Goal: Communication & Community: Share content

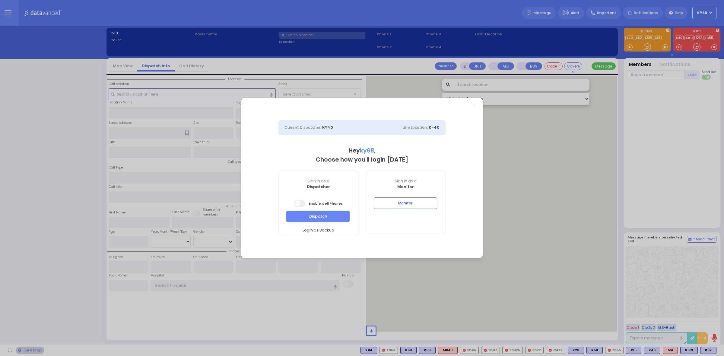
select select "12"
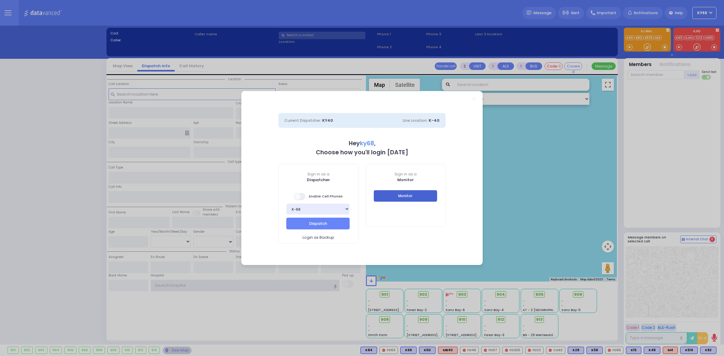
type input "ky68"
click at [423, 197] on button "Monitor" at bounding box center [405, 195] width 63 height 11
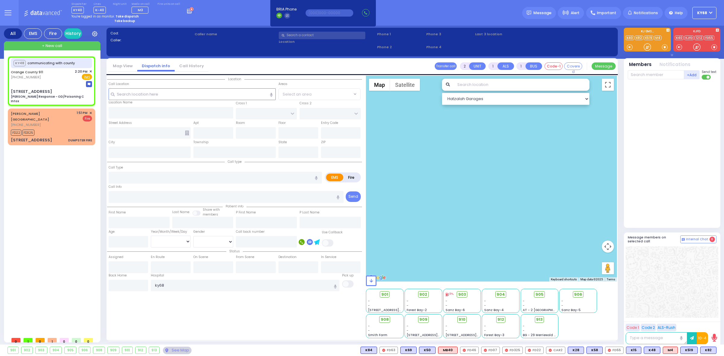
type input "6"
select select
type input "[PERSON_NAME] Response - OD/Poisoning C Intox"
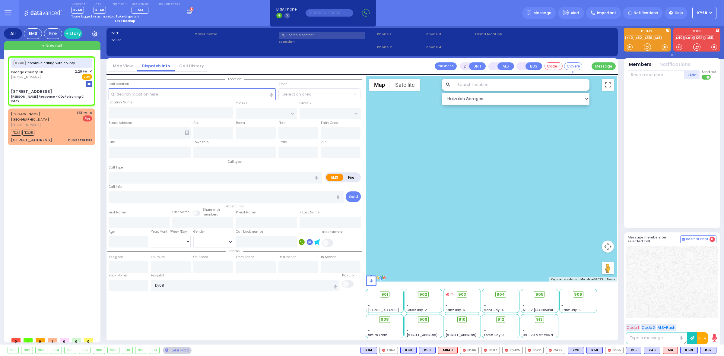
radio input "true"
type input "Nature: : Charlie Response - OD/Poisoning C Address: : [STREET_ADDRESS]: : [PER…"
select select
select select "Hatzalah Garages"
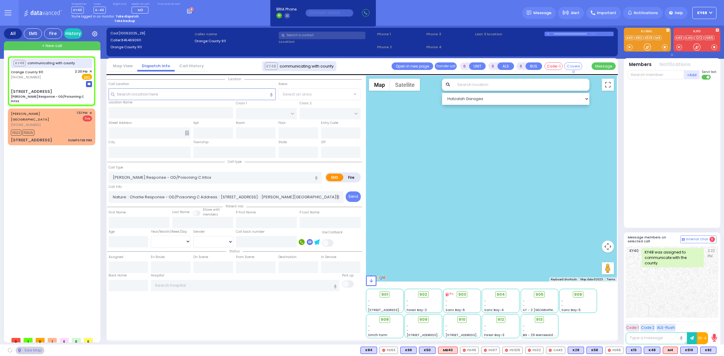
type input "[STREET_ADDRESS]"
type input "Monroe"
type input "[US_STATE]"
type input "10950"
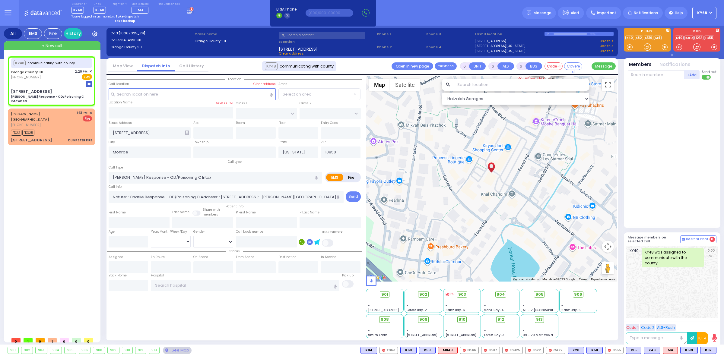
select select
type input "[PERSON_NAME] Response - OD/Poisoning C intoxated"
radio input "true"
select select
select select "Hatzalah Garages"
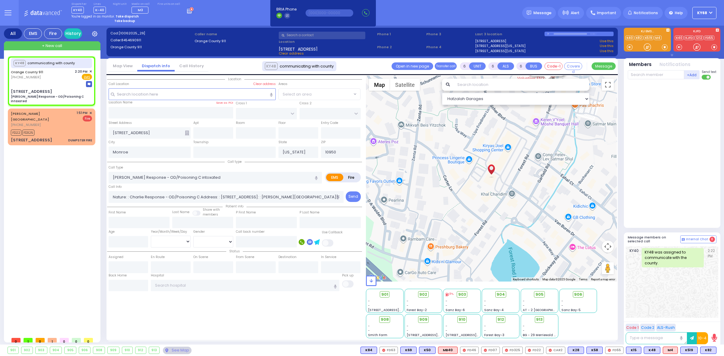
select select
type input "[PERSON_NAME] Response - OD/Poisoning C intaxated"
radio input "true"
select select
select select "Hatzalah Garages"
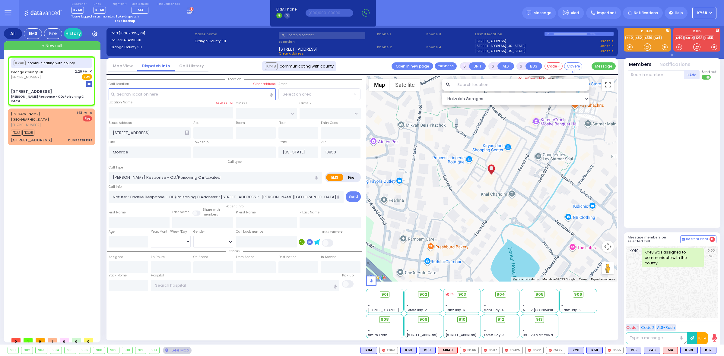
select select
type input "[PERSON_NAME] Response - OD/Poisoning C intoxi"
radio input "true"
select select
select select "Hatzalah Garages"
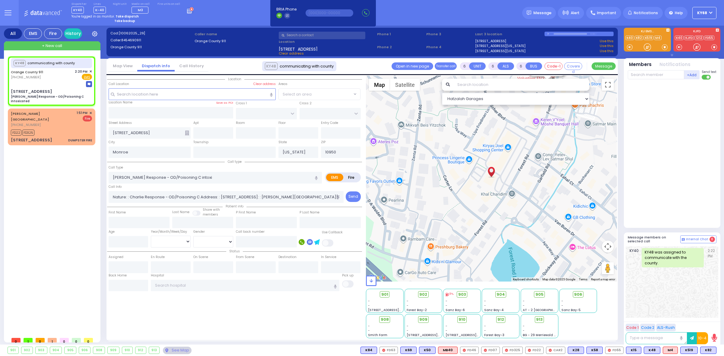
select select
type input "[PERSON_NAME] Response - OD/Poisoning C intoxicated"
radio input "true"
select select
select select "Hatzalah Garages"
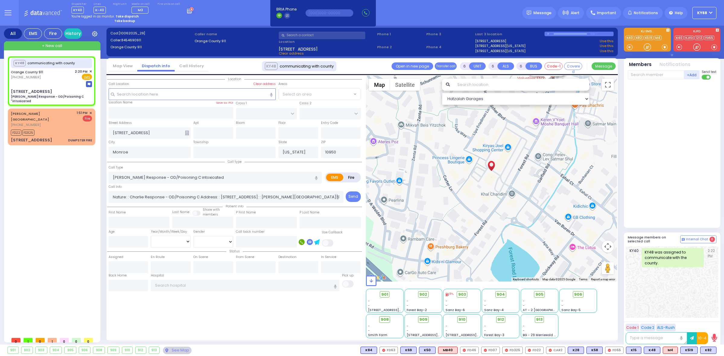
select select
type input "[PERSON_NAME] Response - OD/Poisoning C "intoxicated"
radio input "true"
select select
select select "Hatzalah Garages"
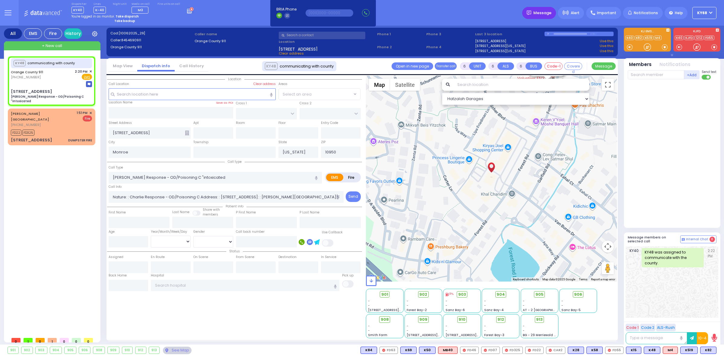
click at [535, 17] on div "Message" at bounding box center [539, 13] width 34 height 12
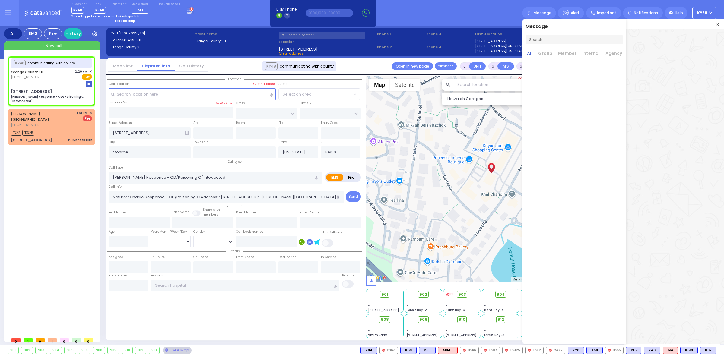
select select
type input "[PERSON_NAME] Response - OD/Poisoning C "intoxicated""
radio input "true"
select select
select select "Hatzalah Garages"
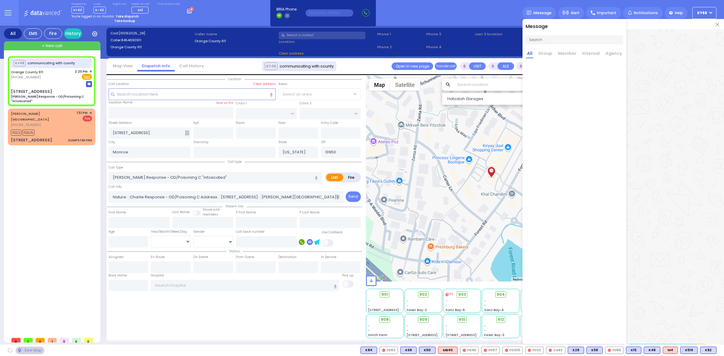
click at [547, 38] on input "text" at bounding box center [574, 39] width 98 height 9
select select
radio input "true"
select select
select select "Hatzalah Garages"
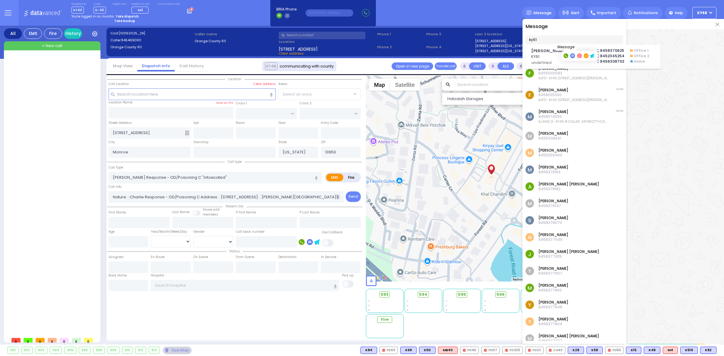
type input "ky61"
click at [572, 56] on icon at bounding box center [572, 56] width 2 height 2
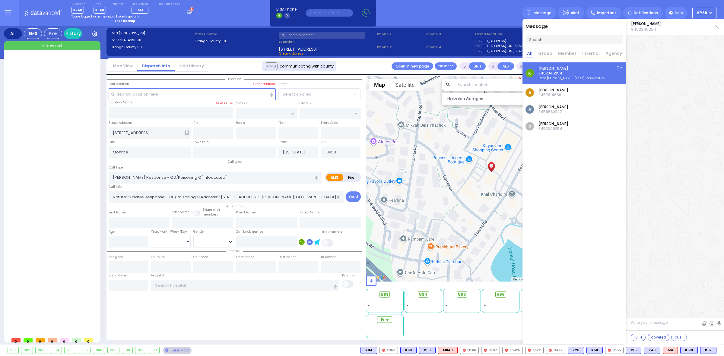
scroll to position [34874, 0]
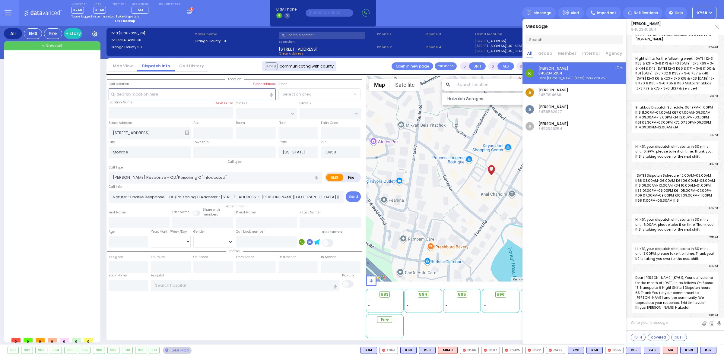
paste textarea "Sukkos Dispatch Schedule [DATE] ([PERSON_NAME]): 05:00 PM – [GEOGRAPHIC_DATA] —…"
type textarea "Sukkos Dispatch Schedule [DATE] ([PERSON_NAME]): 05:00 PM – [GEOGRAPHIC_DATA] —…"
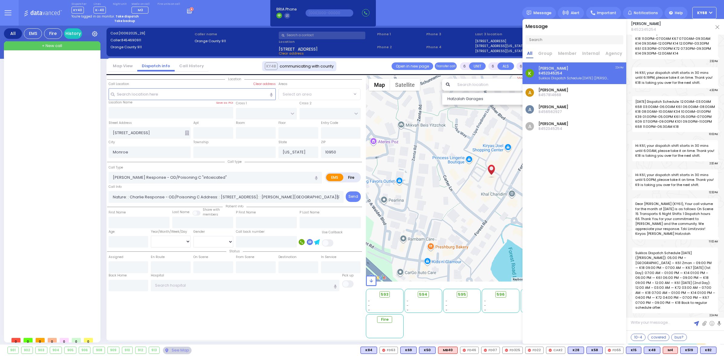
scroll to position [0, 0]
drag, startPoint x: 567, startPoint y: 42, endPoint x: 564, endPoint y: 44, distance: 3.5
click at [567, 42] on input "text" at bounding box center [574, 39] width 98 height 9
type input "ky18"
click at [631, 55] on rect at bounding box center [633, 55] width 5 height 5
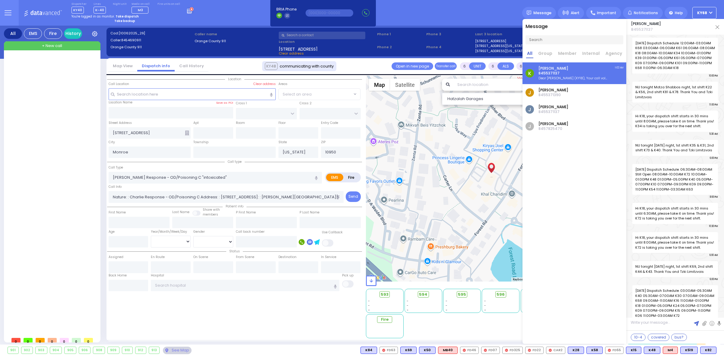
paste textarea "Sukkos Dispatch Schedule [DATE] ([PERSON_NAME]): 05:00 PM – [GEOGRAPHIC_DATA] —…"
type textarea "Sukkos Dispatch Schedule [DATE] ([PERSON_NAME]): 05:00 PM – [GEOGRAPHIC_DATA] —…"
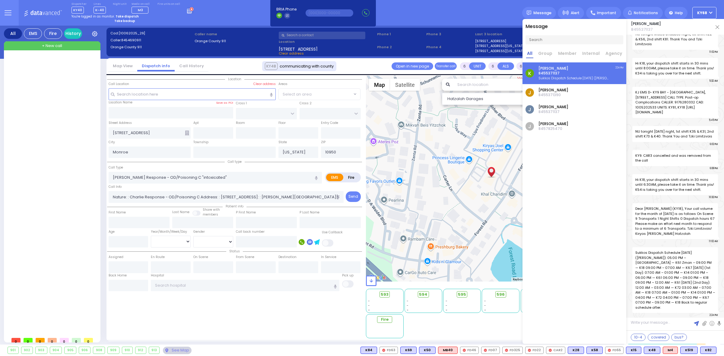
click at [579, 43] on input "text" at bounding box center [574, 39] width 98 height 9
type input "ky67"
click at [572, 52] on icon at bounding box center [572, 51] width 2 height 2
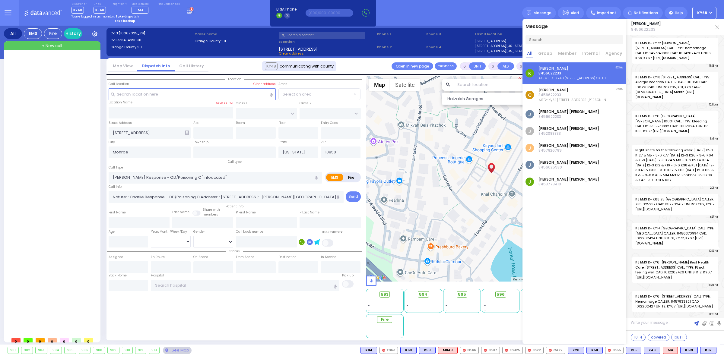
scroll to position [21166, 0]
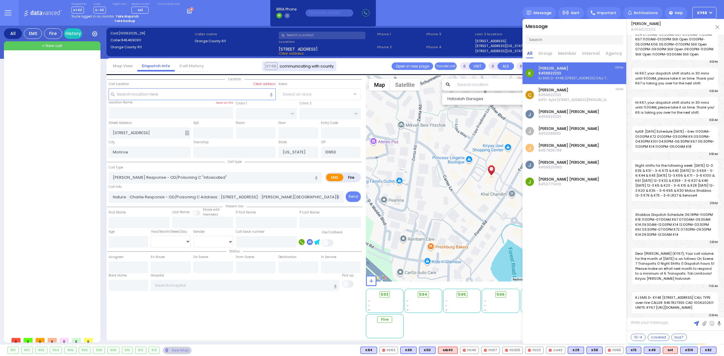
paste textarea "Sukkos Dispatch Schedule [DATE] ([PERSON_NAME]): 05:00 PM – [GEOGRAPHIC_DATA] —…"
type textarea "Sukkos Dispatch Schedule [DATE] ([PERSON_NAME]): 05:00 PM – [GEOGRAPHIC_DATA] —…"
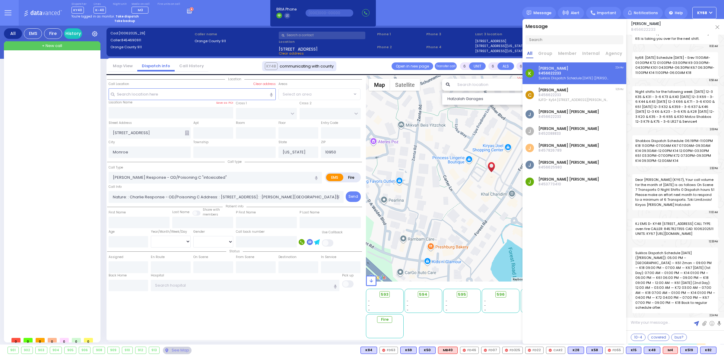
scroll to position [0, 0]
click at [567, 47] on div "Message All Group Member Internal Agency K [PERSON_NAME] 8456622233" at bounding box center [574, 181] width 104 height 325
click at [567, 43] on input "text" at bounding box center [574, 39] width 98 height 9
type input "ky14"
click at [574, 51] on rect at bounding box center [571, 51] width 5 height 5
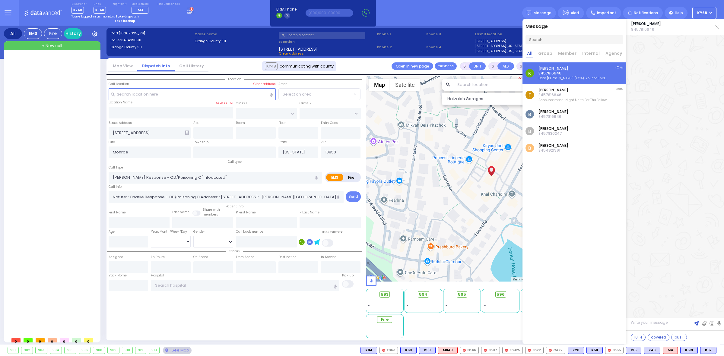
scroll to position [13208, 0]
paste textarea "Sukkos Dispatch Schedule [DATE] ([PERSON_NAME]): 05:00 PM – [GEOGRAPHIC_DATA] —…"
type textarea "Sukkos Dispatch Schedule [DATE] ([PERSON_NAME]): 05:00 PM – [GEOGRAPHIC_DATA] —…"
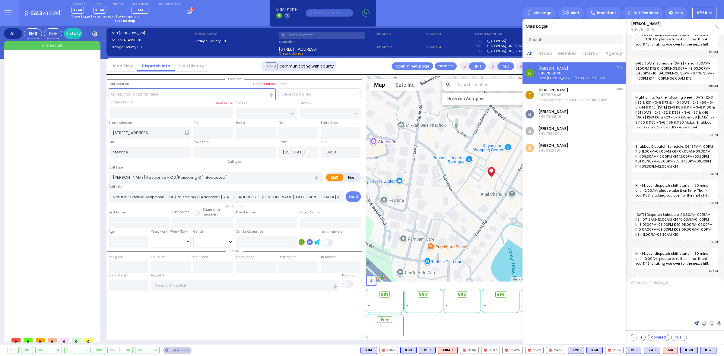
scroll to position [0, 0]
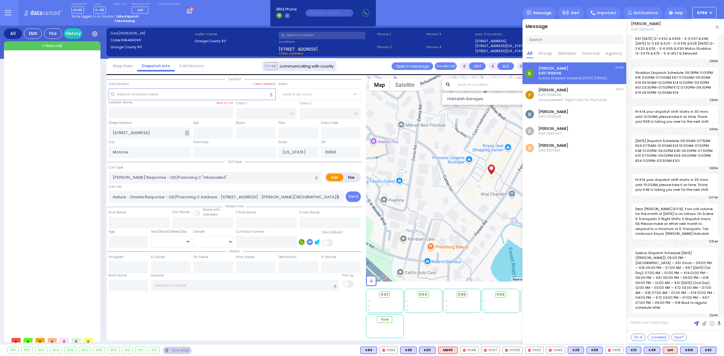
click at [573, 41] on input "text" at bounding box center [574, 39] width 98 height 9
type input "ky72"
click at [570, 52] on rect at bounding box center [571, 51] width 5 height 5
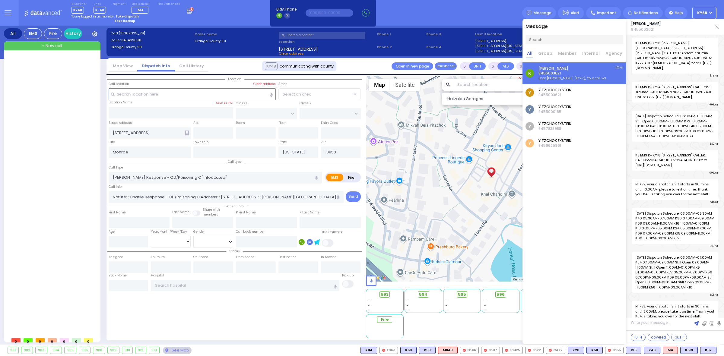
scroll to position [25139, 0]
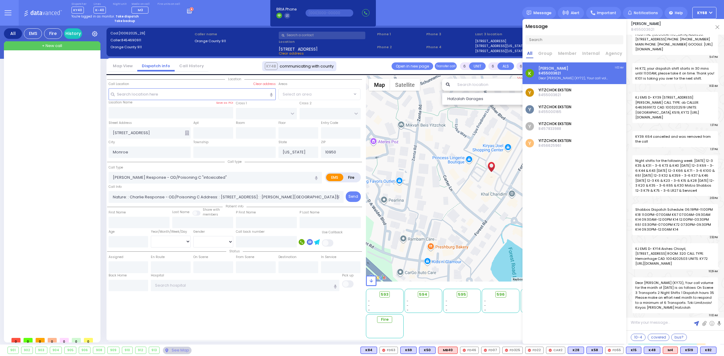
paste textarea "Sukkos Dispatch Schedule [DATE] ([PERSON_NAME]): 05:00 PM – [GEOGRAPHIC_DATA] —…"
type textarea "Sukkos Dispatch Schedule [DATE] ([PERSON_NAME]): 05:00 PM – [GEOGRAPHIC_DATA] —…"
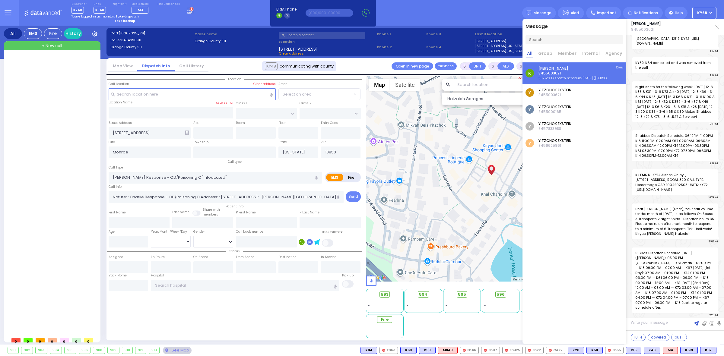
scroll to position [0, 0]
click at [577, 153] on div "Message All Group Member Internal Agency K [PERSON_NAME] 8455003621" at bounding box center [574, 181] width 104 height 325
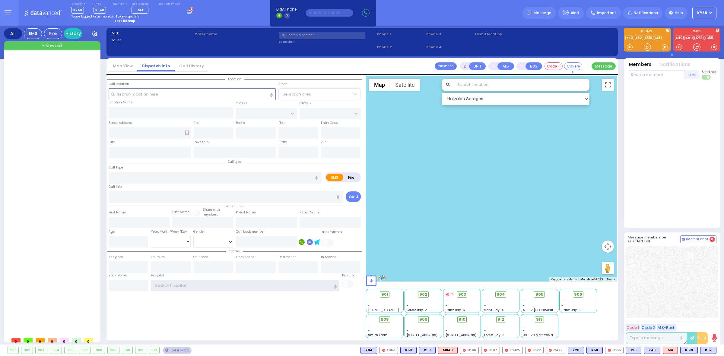
type input "ky68"
click at [639, 172] on div at bounding box center [671, 154] width 89 height 144
type input "ky68"
click at [187, 10] on icon at bounding box center [189, 12] width 5 height 4
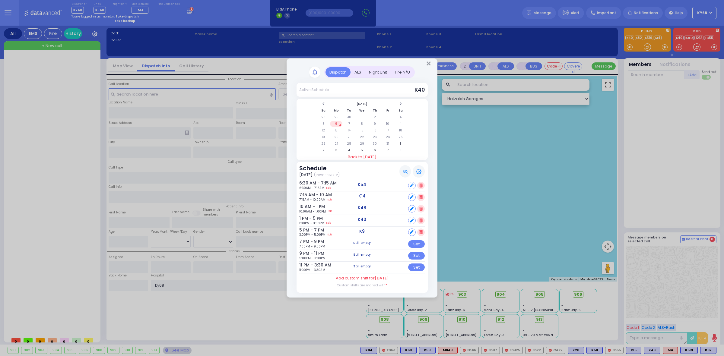
click at [357, 71] on div "ALS" at bounding box center [357, 72] width 14 height 10
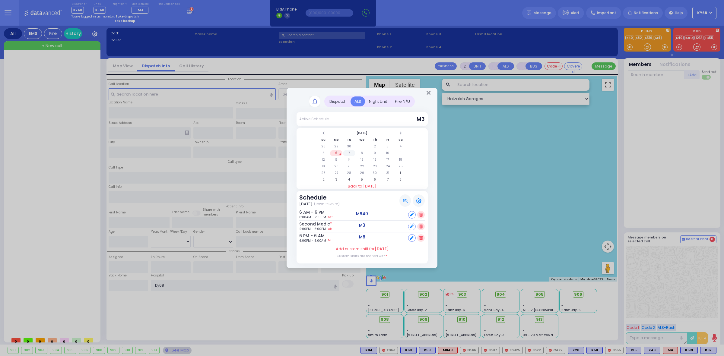
click at [353, 154] on td "7" at bounding box center [349, 153] width 12 height 6
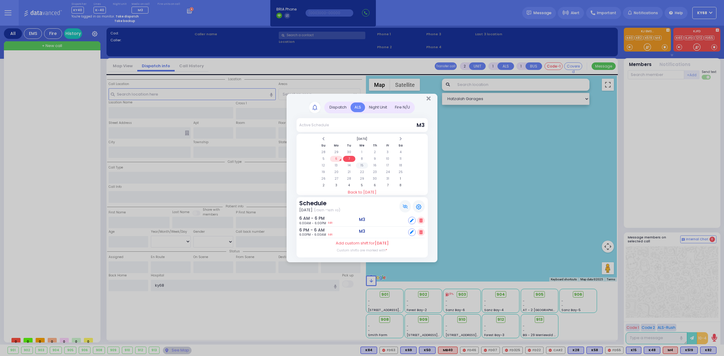
click at [365, 163] on td "15" at bounding box center [362, 165] width 12 height 6
click at [364, 158] on td "8" at bounding box center [362, 159] width 12 height 6
click at [377, 159] on td "9" at bounding box center [374, 159] width 12 height 6
click at [391, 159] on td "10" at bounding box center [387, 159] width 12 height 6
click at [402, 158] on td "11" at bounding box center [400, 159] width 12 height 6
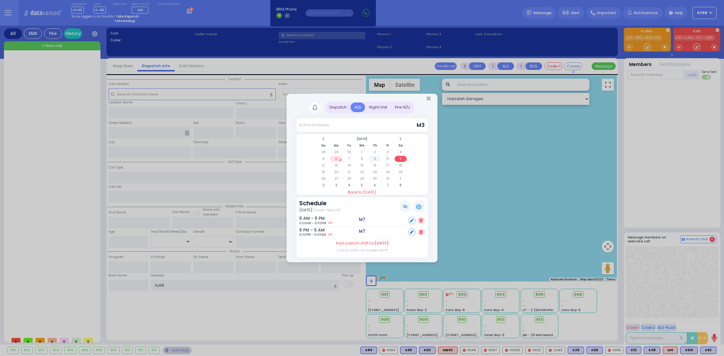
click at [377, 159] on td "9" at bounding box center [374, 159] width 12 height 6
